Goal: Task Accomplishment & Management: Use online tool/utility

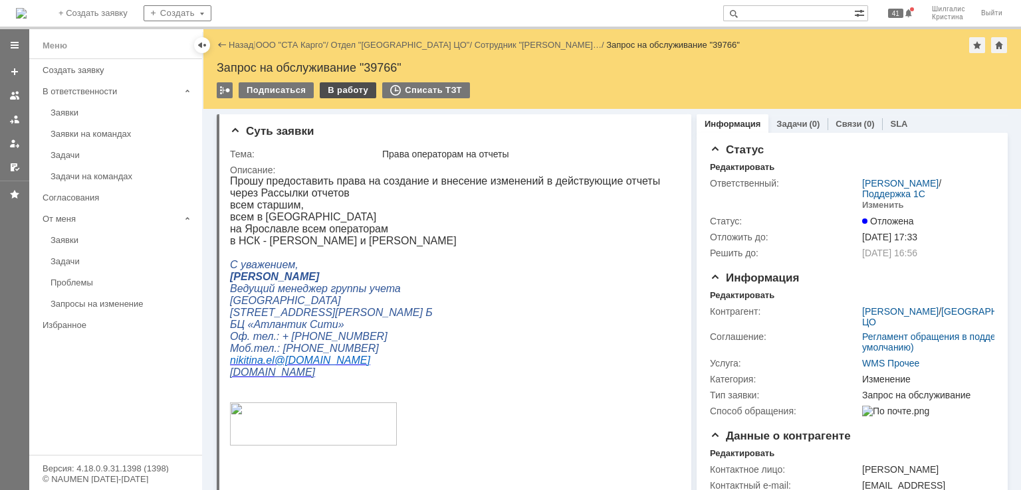
click at [346, 91] on div "В работу" at bounding box center [348, 90] width 56 height 16
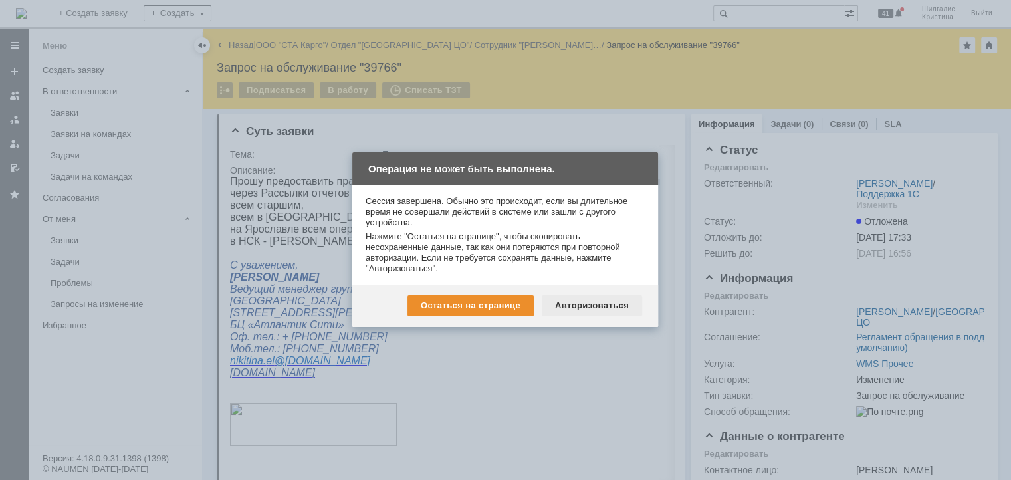
click at [578, 310] on div "Авторизоваться" at bounding box center [592, 305] width 100 height 21
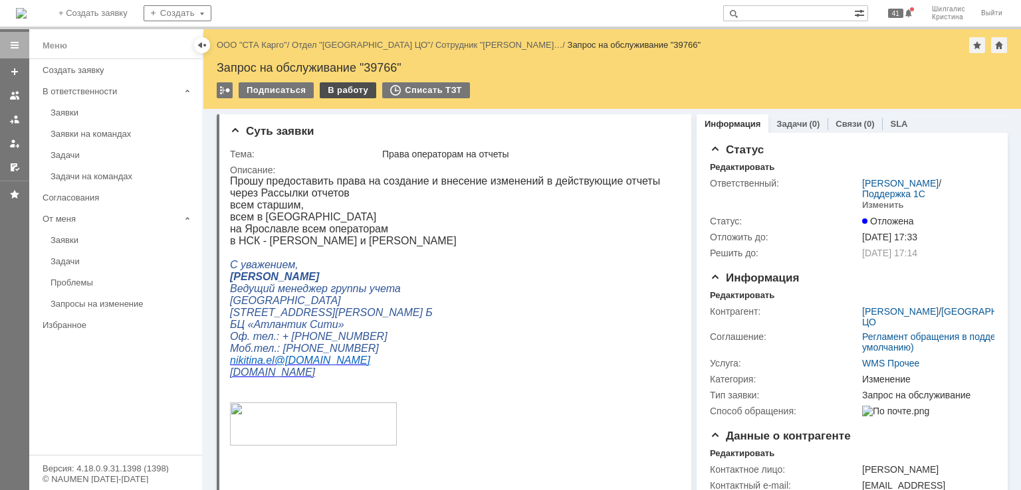
click at [338, 94] on div "В работу" at bounding box center [348, 90] width 56 height 16
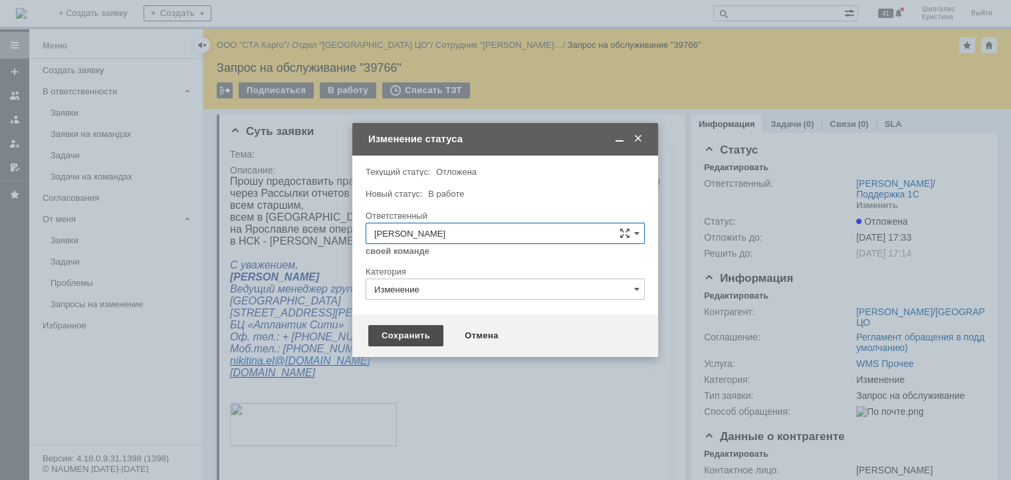
click at [416, 333] on div "Сохранить" at bounding box center [405, 335] width 75 height 21
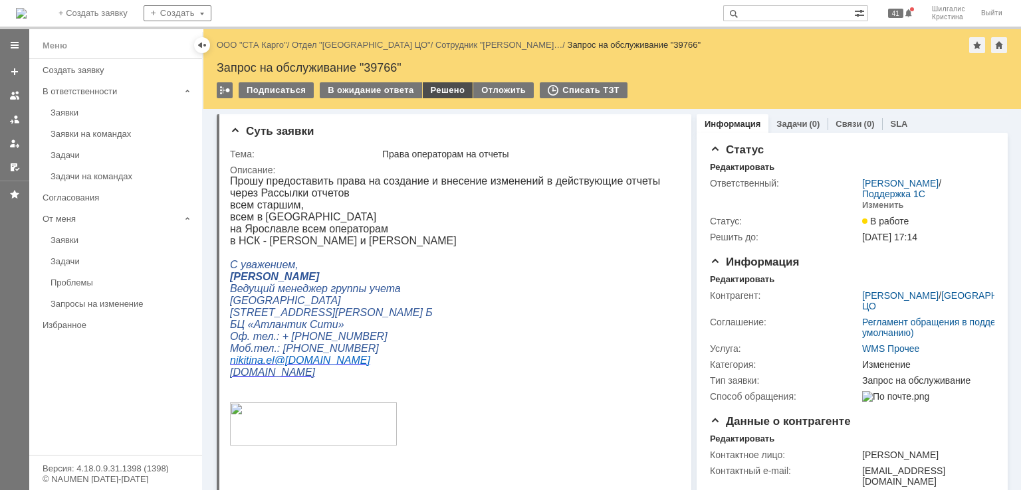
click at [433, 83] on div "Решено" at bounding box center [448, 90] width 51 height 16
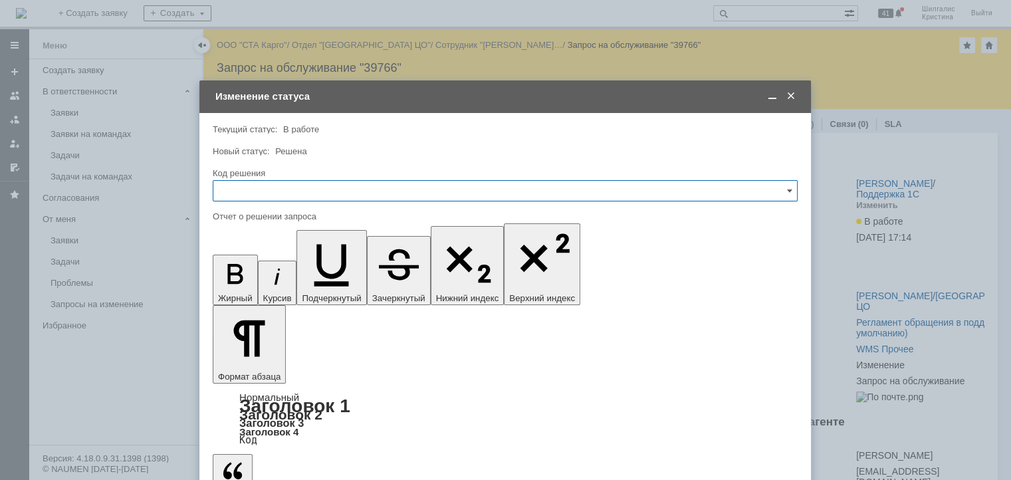
click at [324, 193] on input "text" at bounding box center [505, 190] width 585 height 21
drag, startPoint x: 257, startPoint y: 368, endPoint x: 53, endPoint y: 92, distance: 342.5
click at [257, 368] on span "Решено" at bounding box center [505, 369] width 568 height 11
type input "Решено"
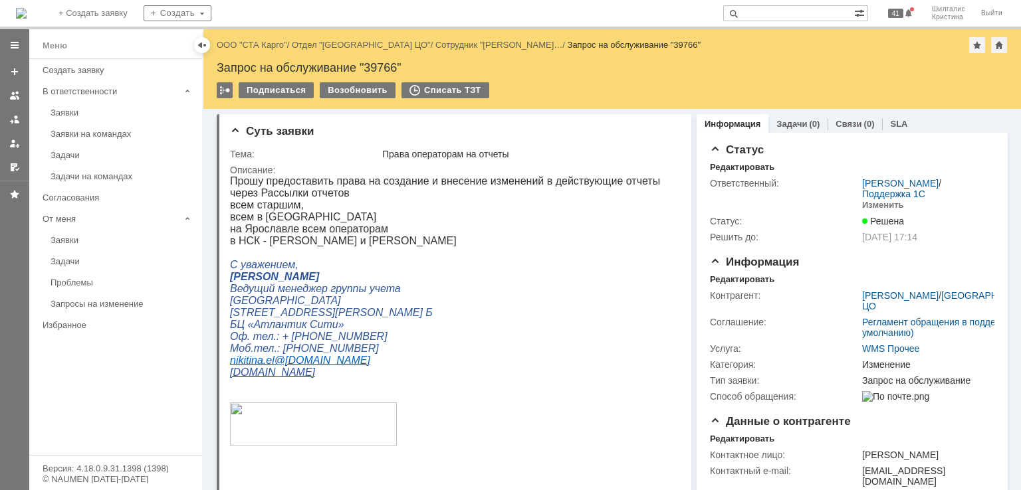
click at [264, 44] on link "ООО "СТА Карго"" at bounding box center [252, 45] width 70 height 10
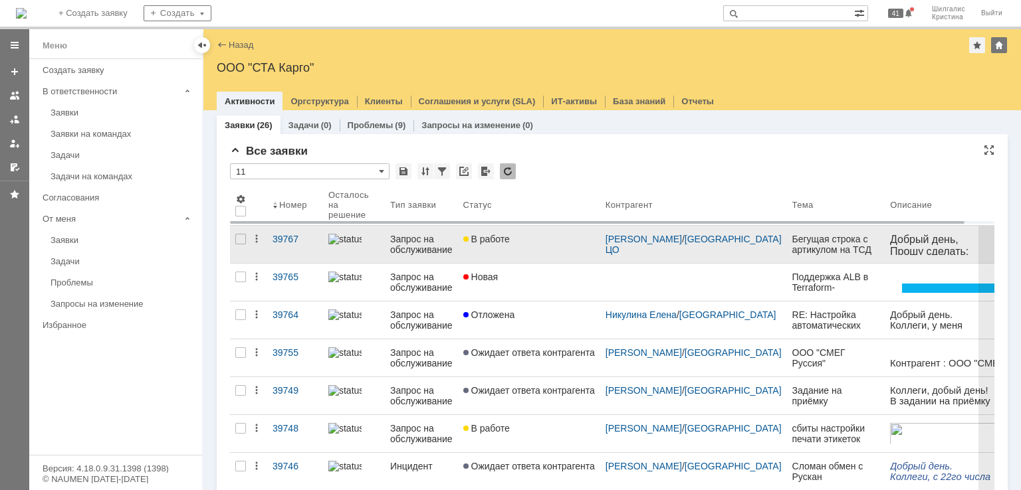
click at [508, 249] on link "В работе" at bounding box center [529, 244] width 142 height 37
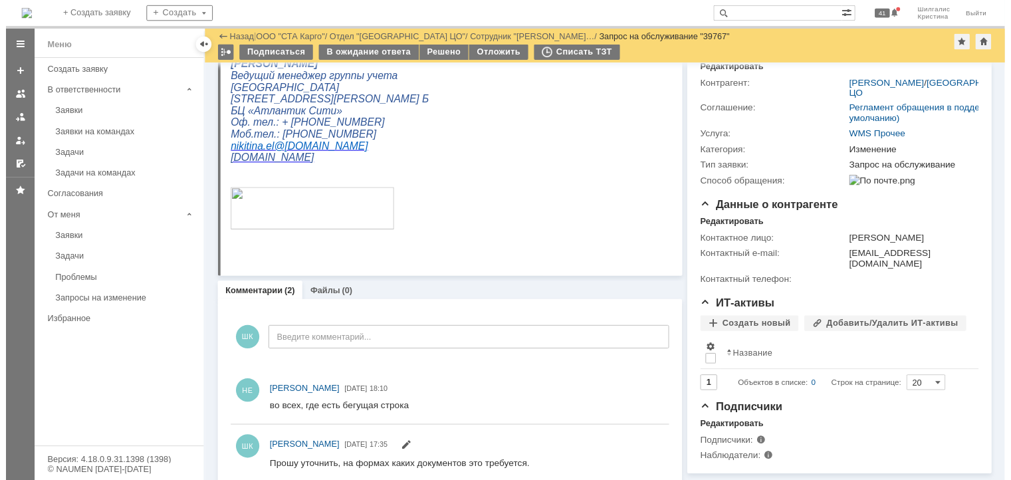
scroll to position [185, 0]
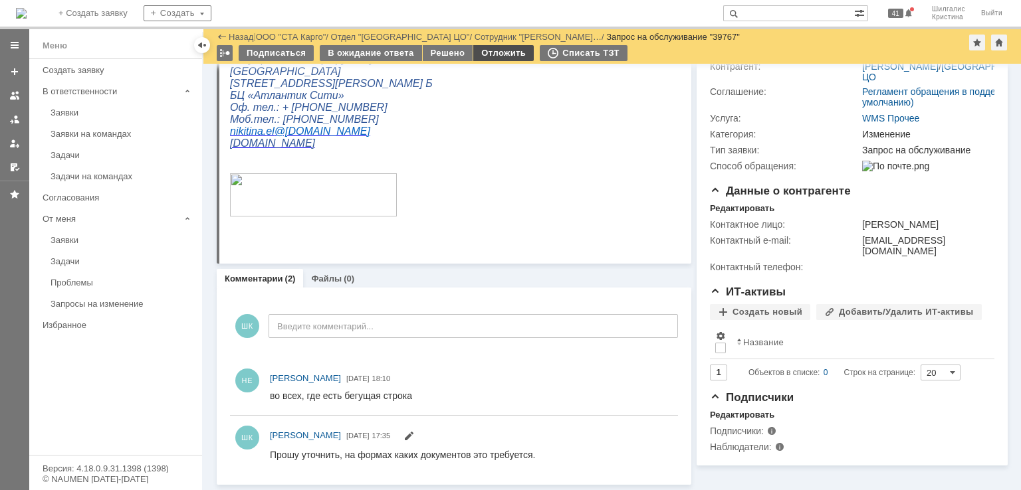
click at [498, 56] on div "Отложить" at bounding box center [503, 53] width 60 height 16
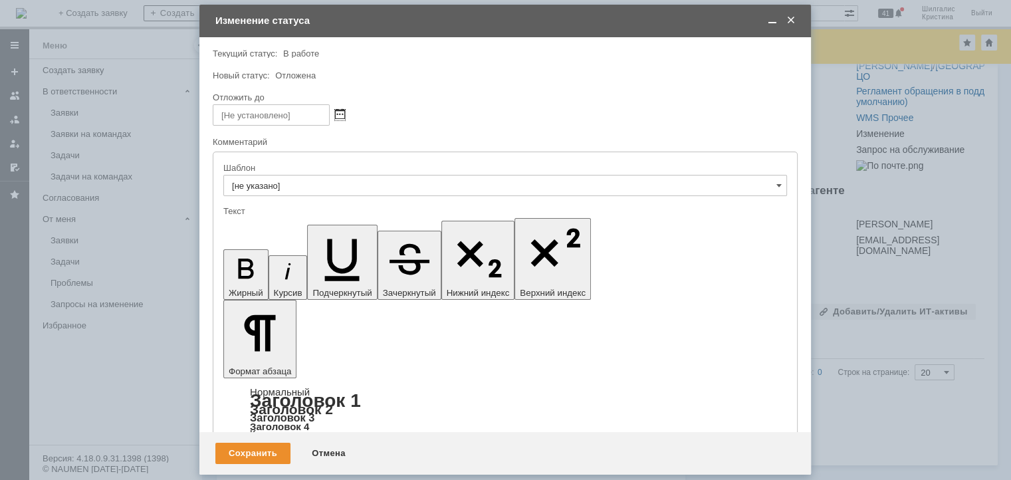
click at [343, 116] on span at bounding box center [340, 115] width 10 height 11
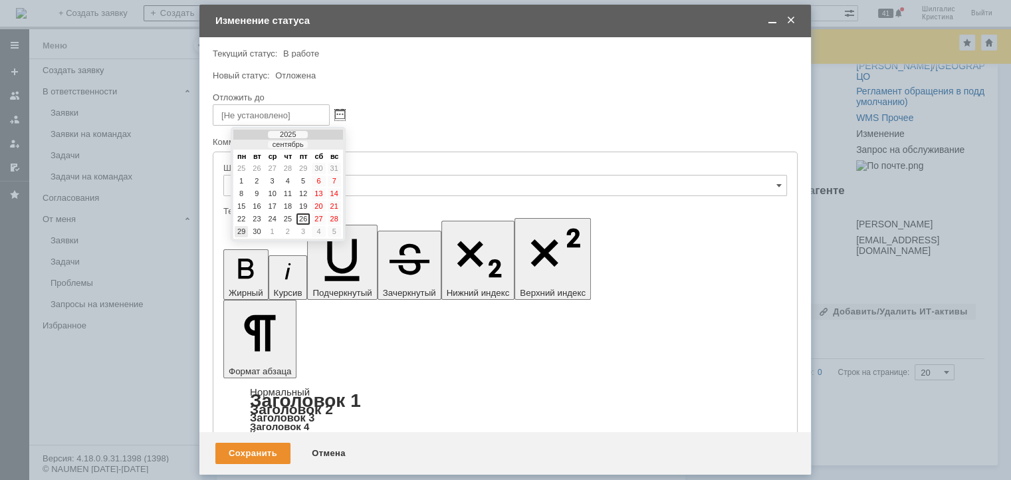
drag, startPoint x: 241, startPoint y: 228, endPoint x: 29, endPoint y: 43, distance: 281.7
click at [241, 228] on div "29" at bounding box center [241, 231] width 13 height 11
type input "29.09.2025 22:29"
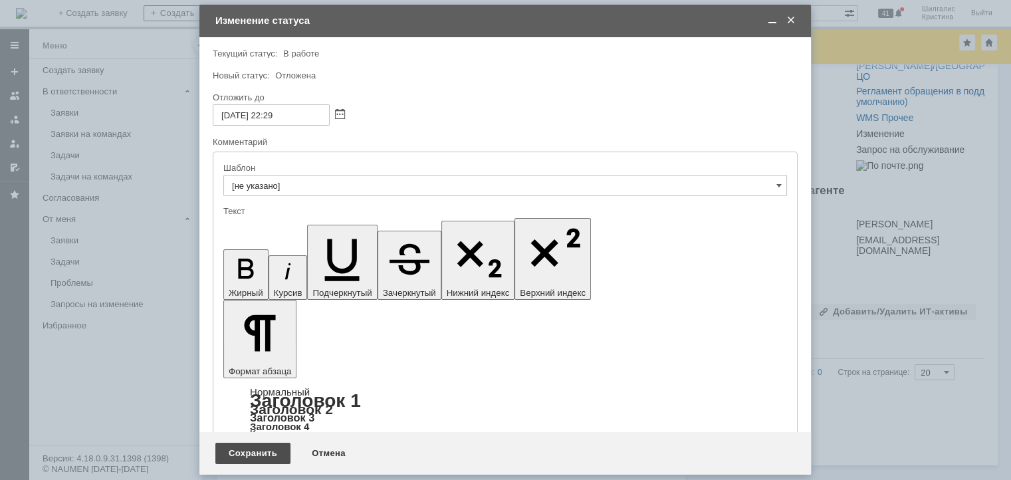
click at [260, 450] on div "Сохранить" at bounding box center [252, 453] width 75 height 21
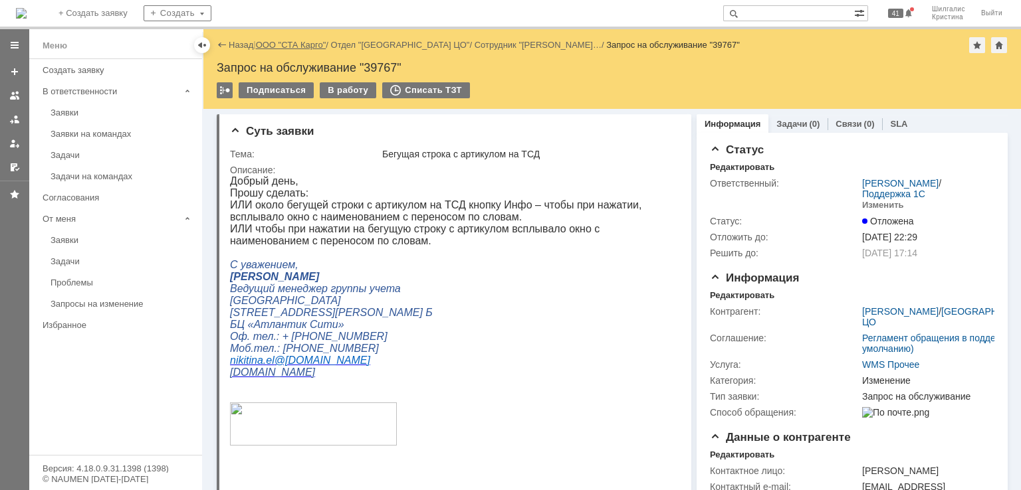
click at [280, 43] on link "ООО "СТА Карго"" at bounding box center [291, 45] width 70 height 10
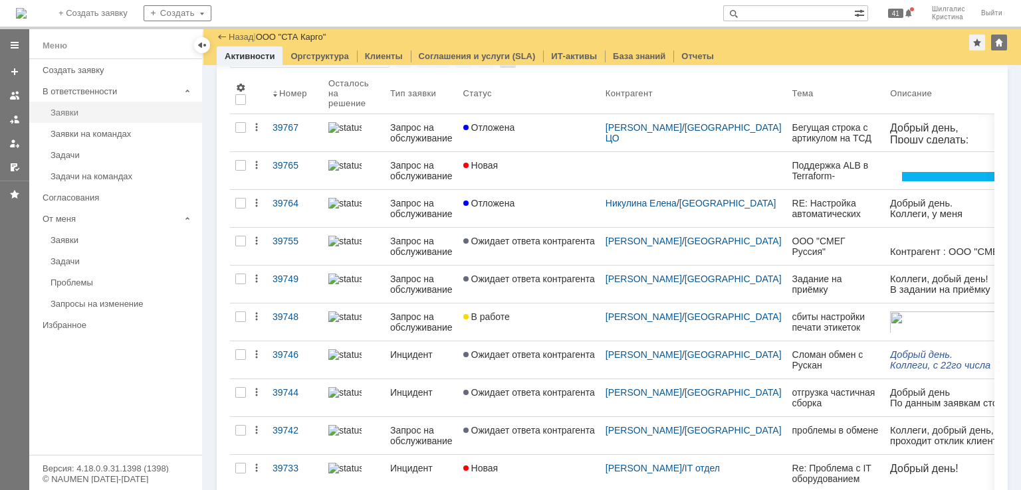
click at [85, 110] on div "Заявки" at bounding box center [123, 113] width 144 height 10
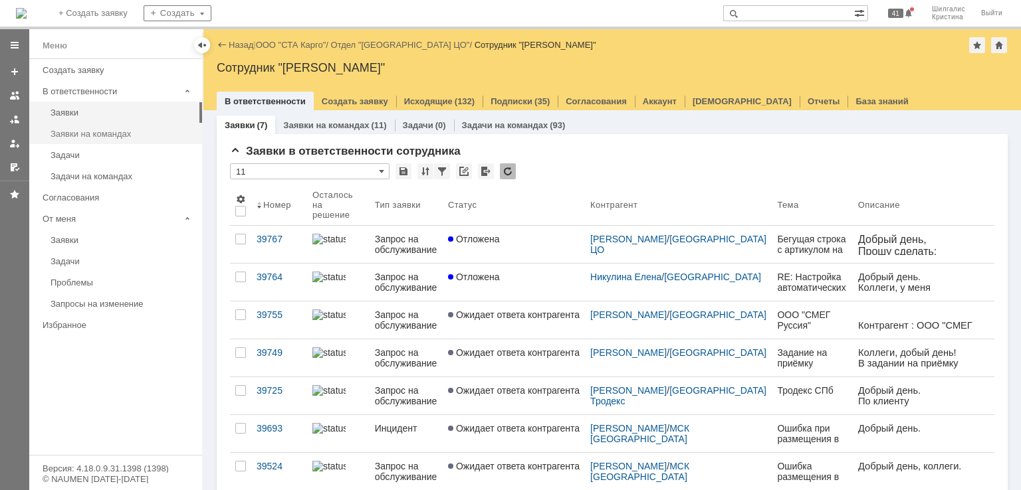
click at [122, 136] on div "Заявки на командах" at bounding box center [123, 134] width 144 height 10
